Goal: Information Seeking & Learning: Learn about a topic

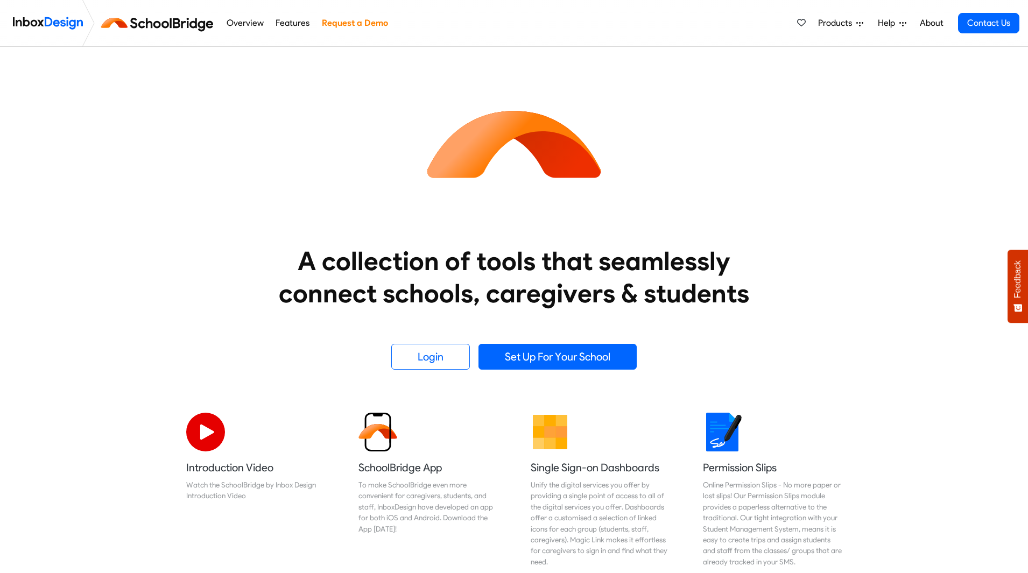
click at [844, 25] on span "Products" at bounding box center [837, 23] width 38 height 13
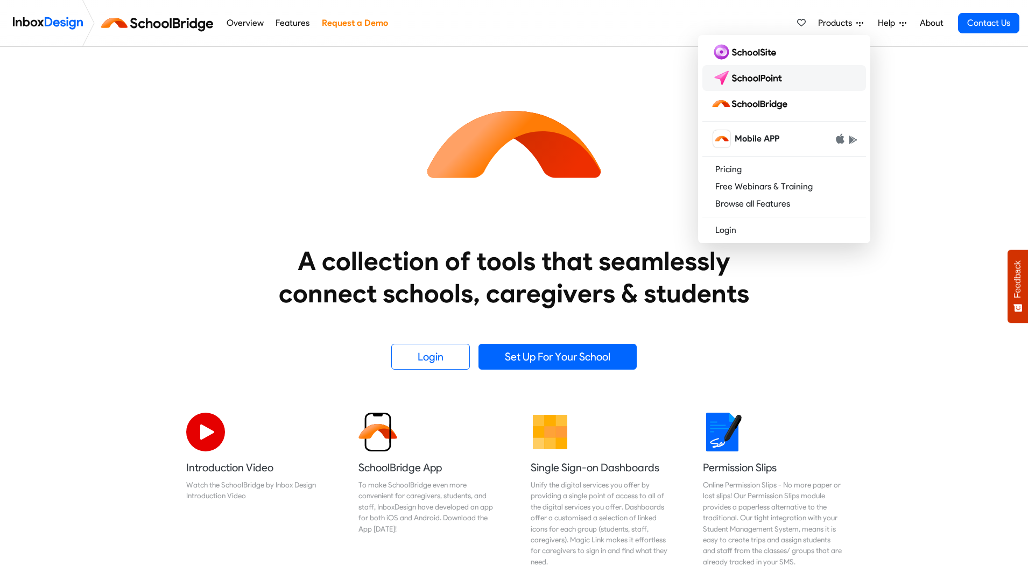
click at [777, 82] on img at bounding box center [749, 77] width 76 height 17
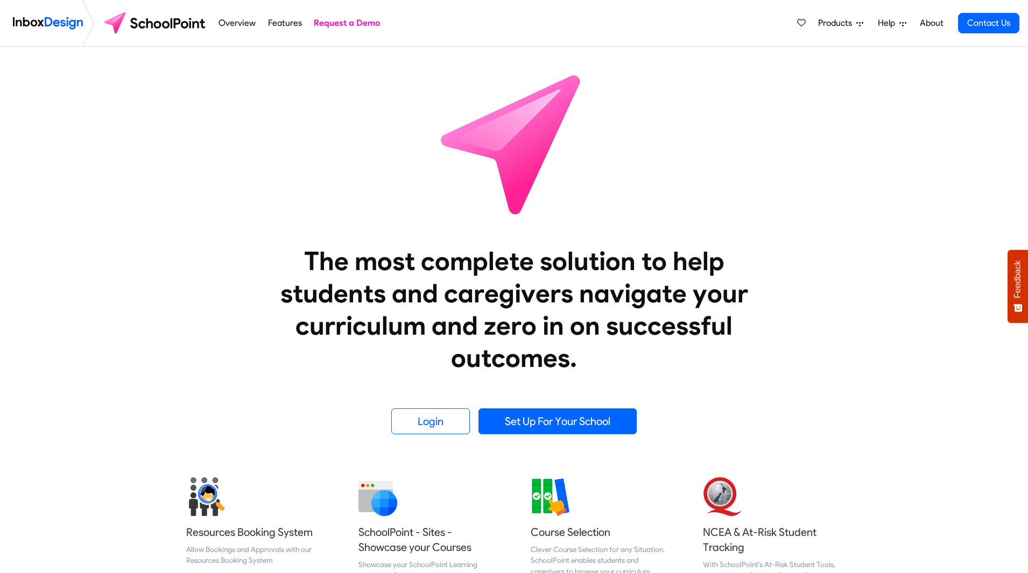
click at [843, 29] on span "Products" at bounding box center [837, 23] width 38 height 13
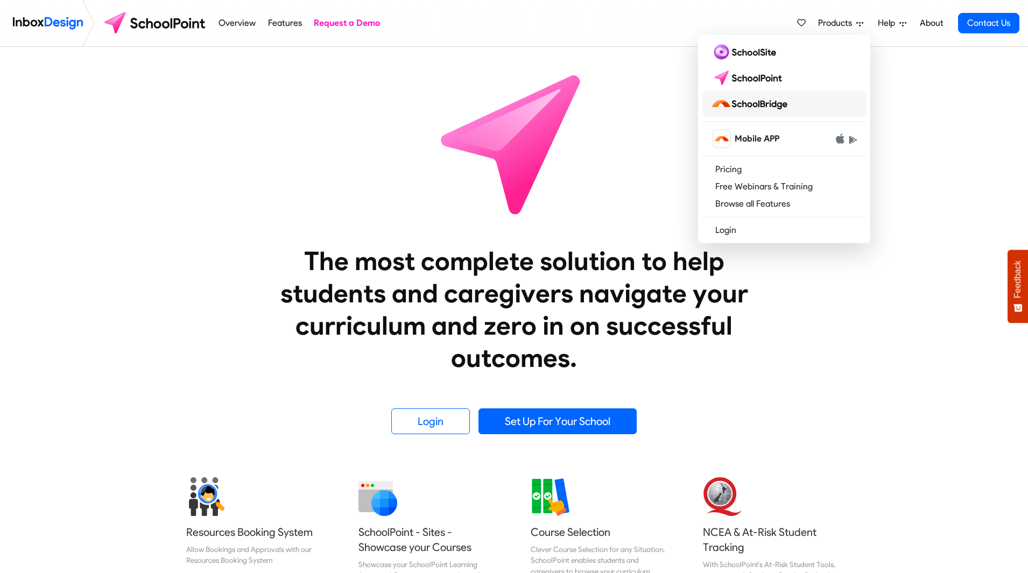
click at [803, 100] on link at bounding box center [785, 104] width 164 height 26
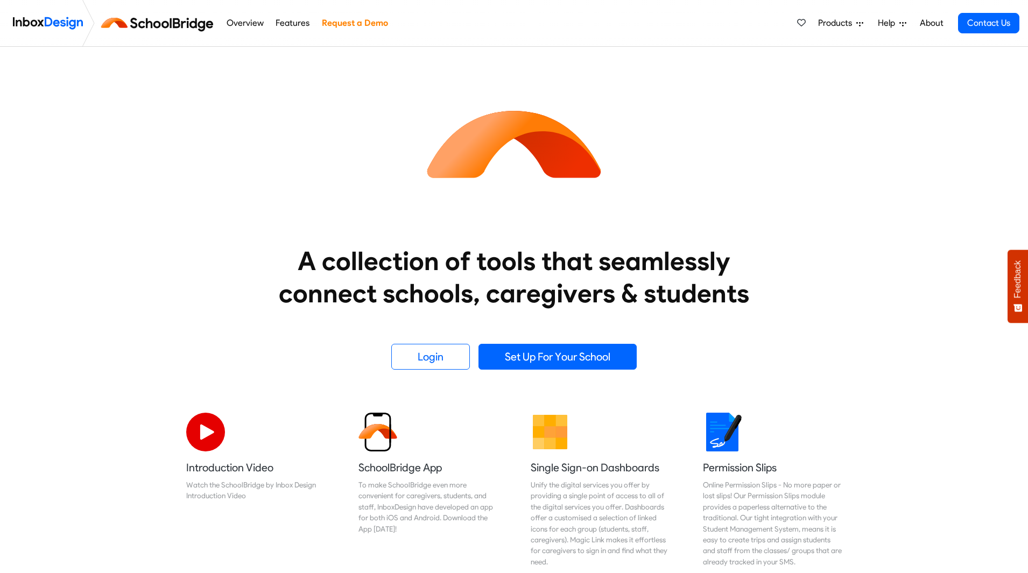
click at [835, 27] on span "Products" at bounding box center [837, 23] width 38 height 13
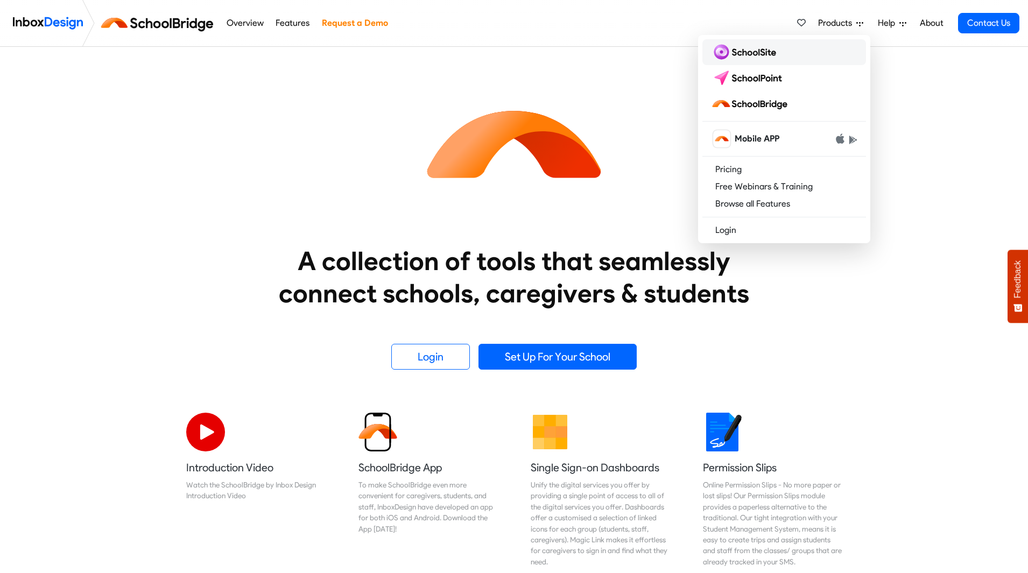
click at [796, 57] on link at bounding box center [785, 52] width 164 height 26
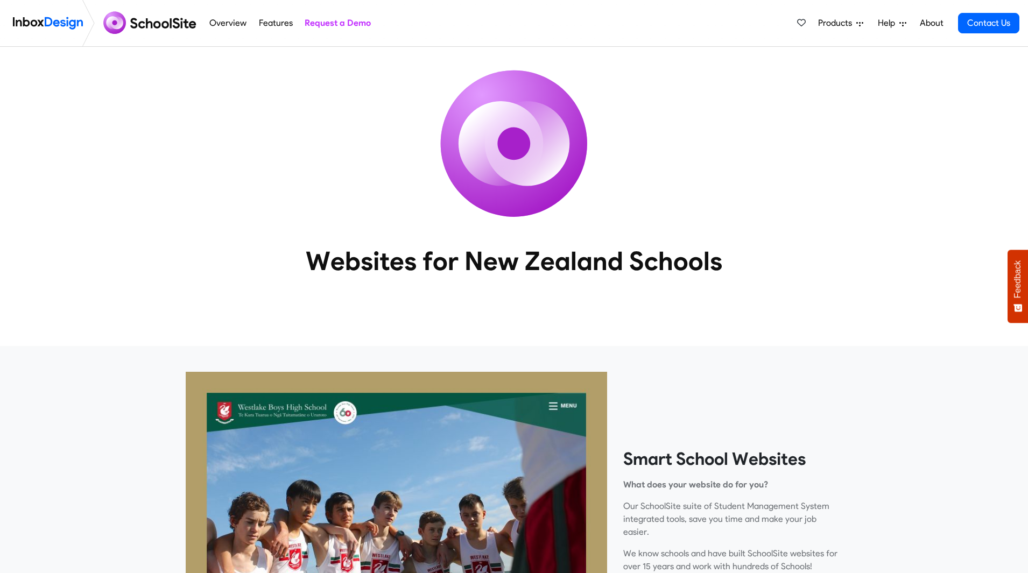
click at [858, 27] on link "Products" at bounding box center [841, 23] width 54 height 22
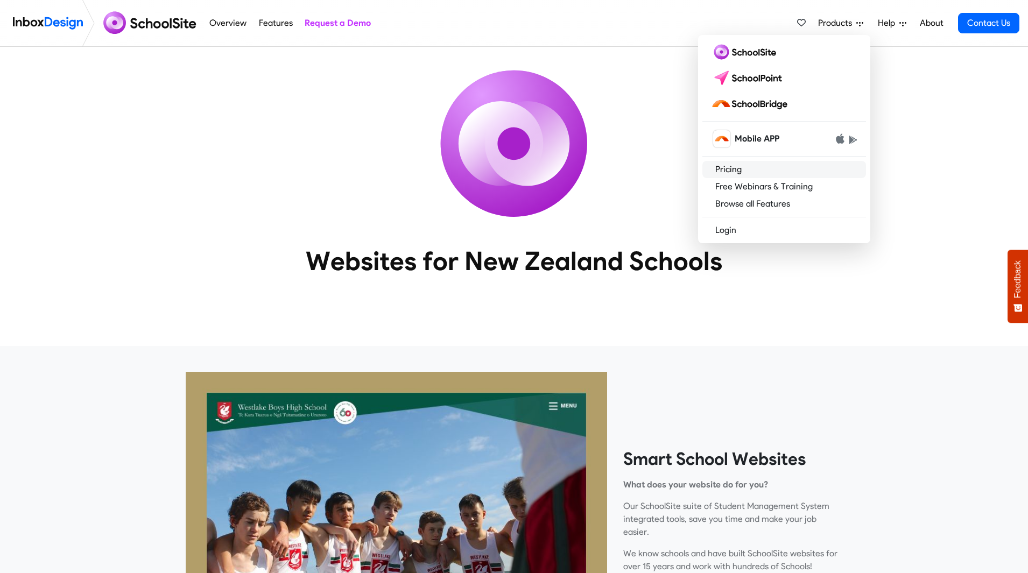
click at [805, 169] on link "Pricing" at bounding box center [785, 169] width 164 height 17
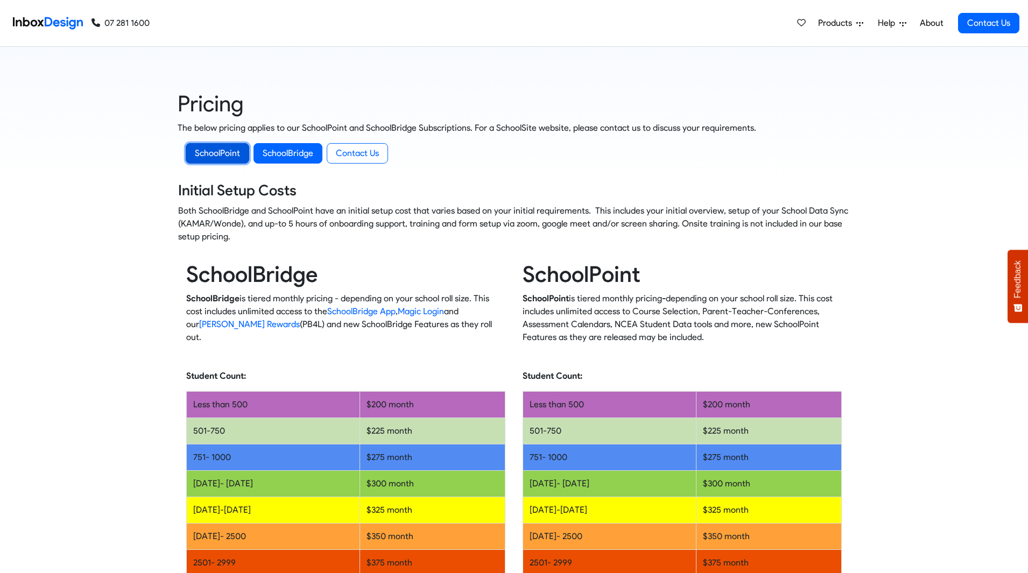
click at [206, 144] on link "SchoolPoint" at bounding box center [218, 153] width 64 height 20
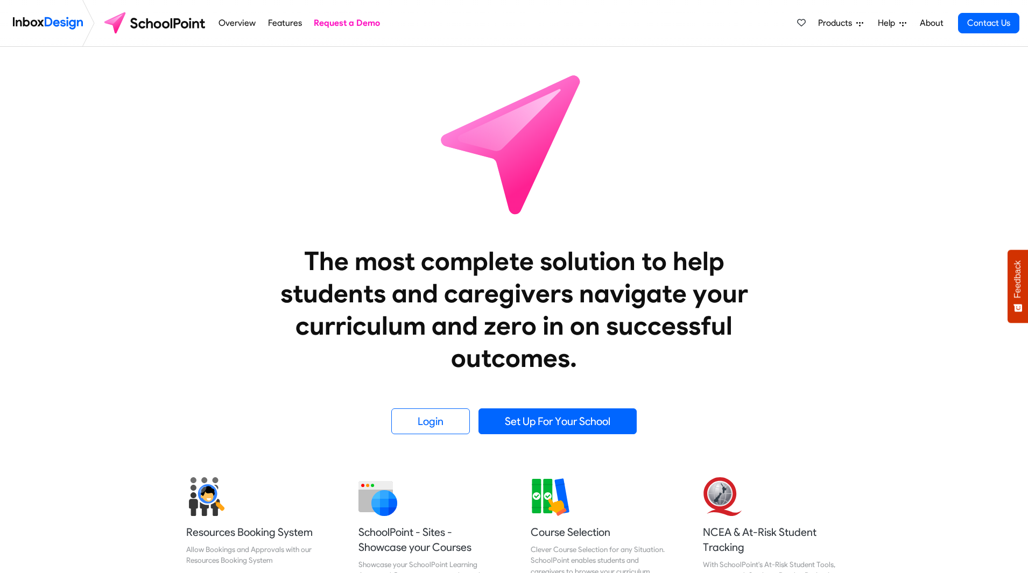
click at [902, 158] on div "The most complete solution to help students and caregivers navigate your curric…" at bounding box center [514, 241] width 1028 height 388
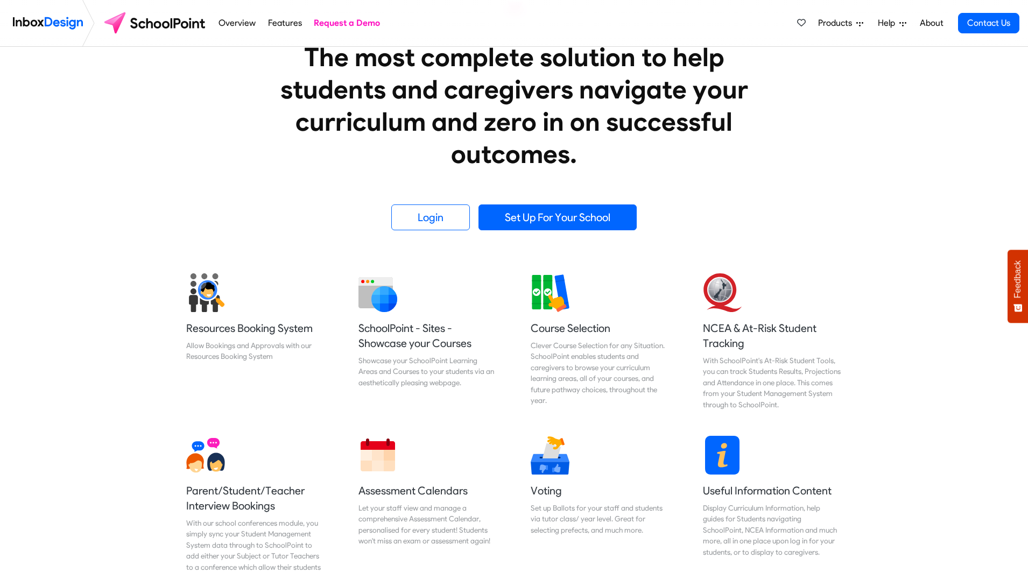
scroll to position [199, 0]
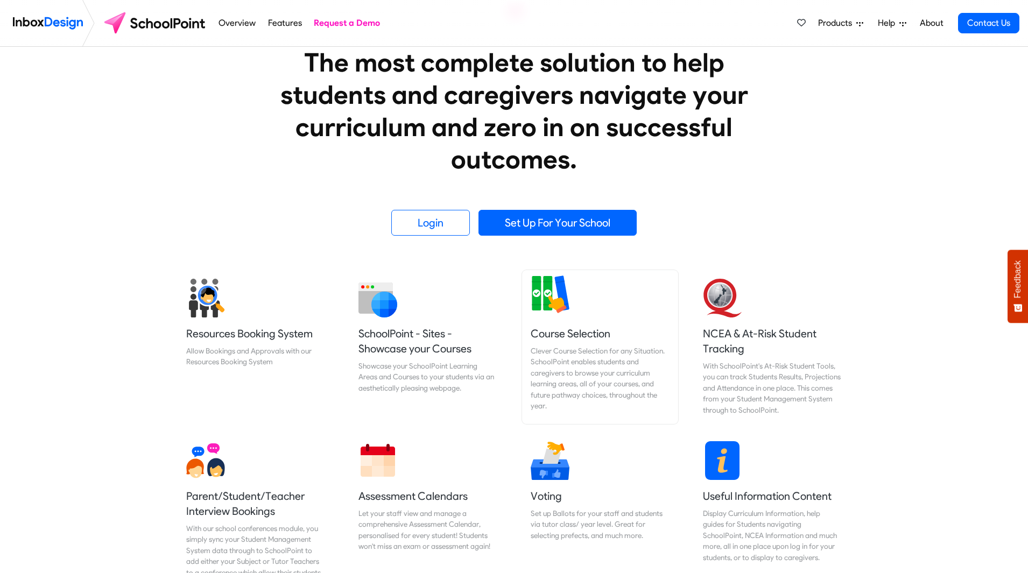
click at [549, 298] on img at bounding box center [550, 294] width 39 height 39
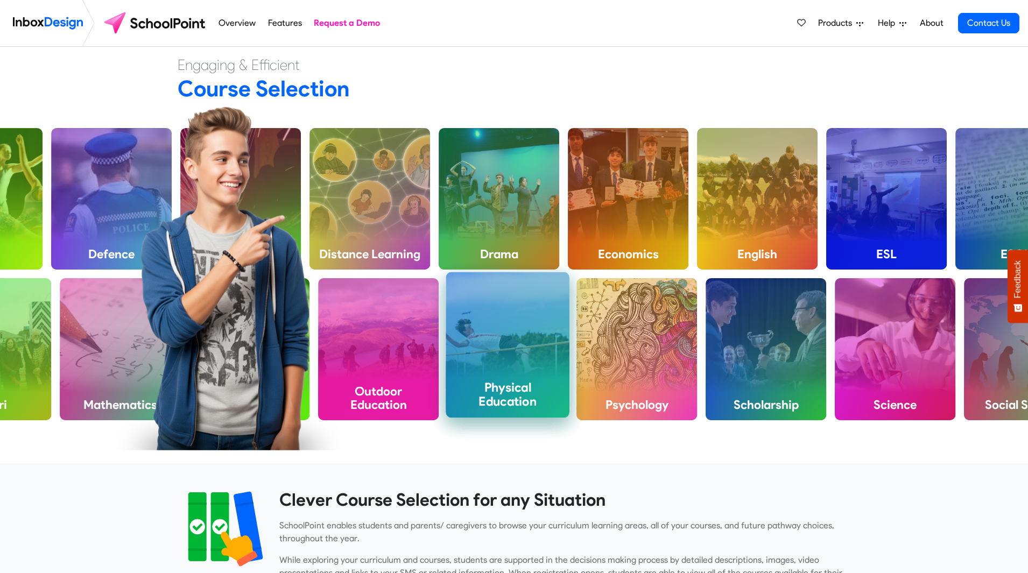
click at [524, 357] on div "Physical Education" at bounding box center [508, 344] width 124 height 145
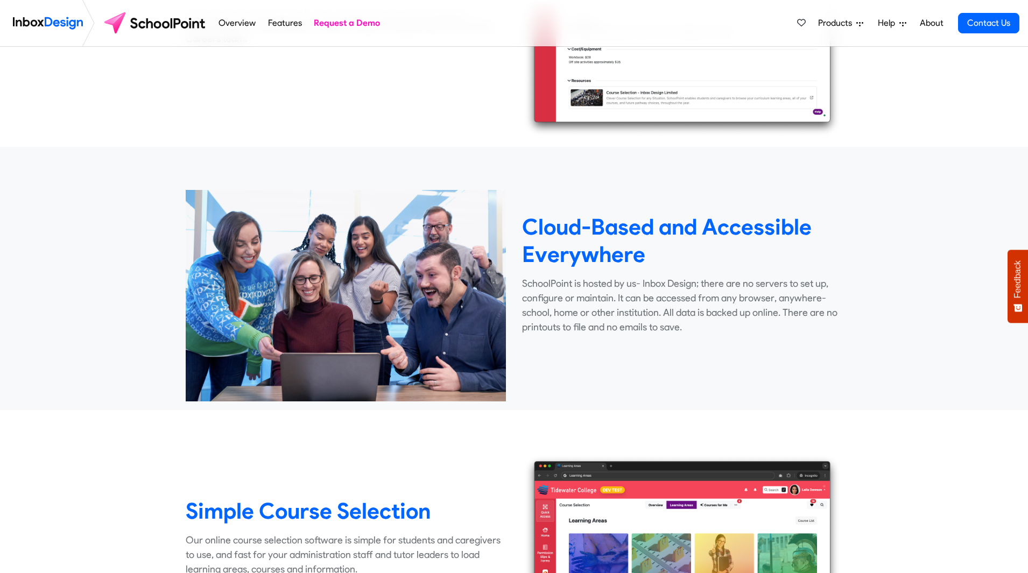
scroll to position [269, 0]
